Goal: Transaction & Acquisition: Download file/media

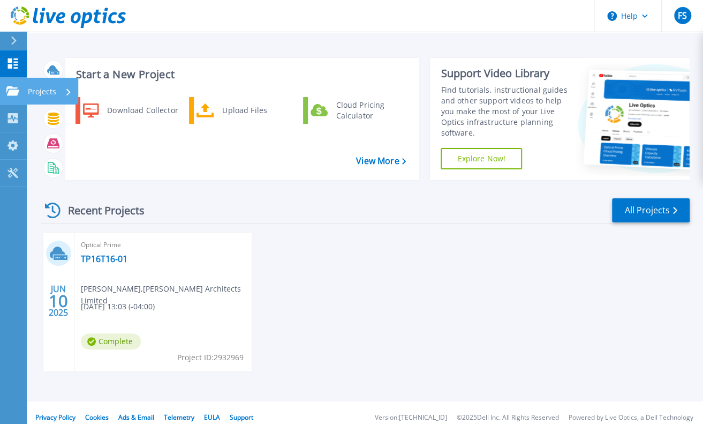
click at [13, 95] on icon at bounding box center [12, 90] width 13 height 9
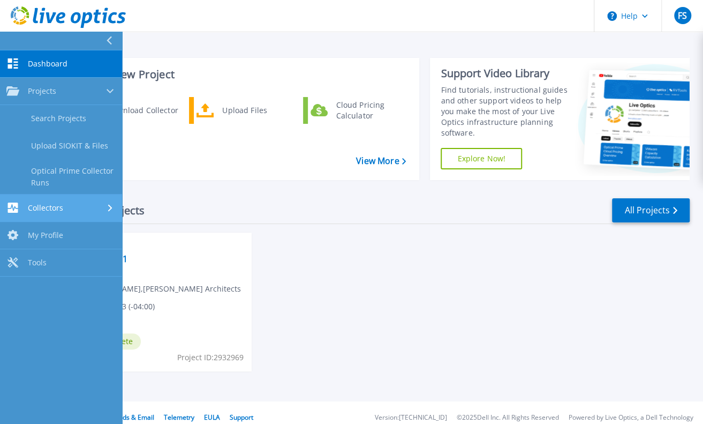
click at [57, 209] on span "Collectors" at bounding box center [45, 208] width 35 height 10
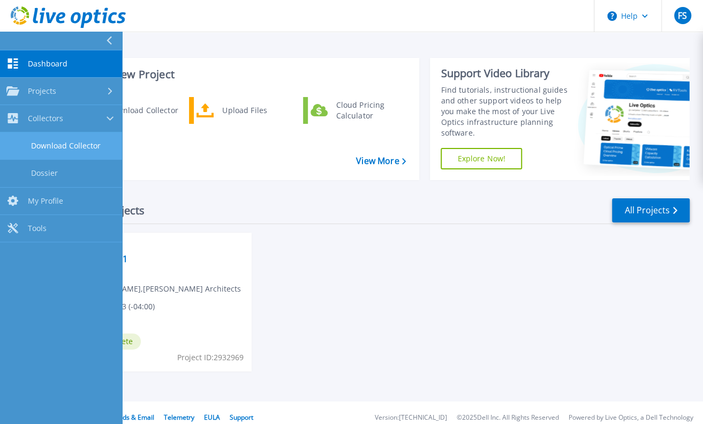
click at [79, 145] on link "Download Collector" at bounding box center [61, 145] width 122 height 27
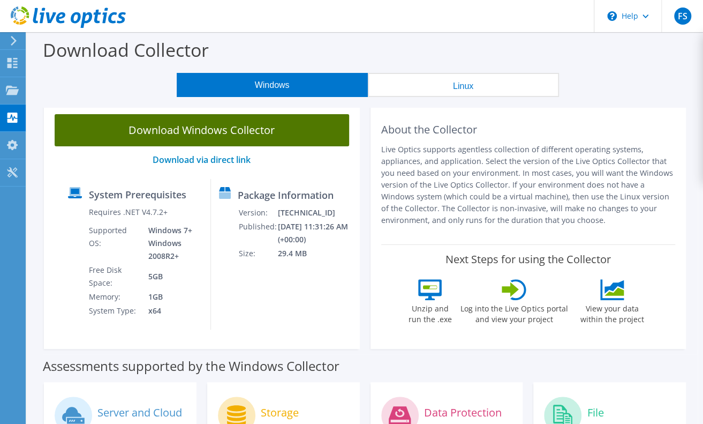
click at [191, 134] on link "Download Windows Collector" at bounding box center [202, 130] width 295 height 32
